Goal: Check status: Verify the current state of an ongoing process or item

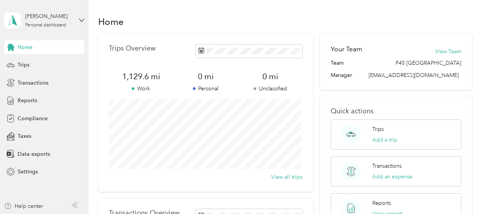
click at [70, 10] on div "[PERSON_NAME] Personal dashboard" at bounding box center [44, 20] width 80 height 27
click at [145, 3] on div "Home Trips Overview 1,129.6 mi Work 0 mi Personal 0 mi Unclassified View all tr…" at bounding box center [285, 191] width 393 height 382
